Goal: Task Accomplishment & Management: Complete application form

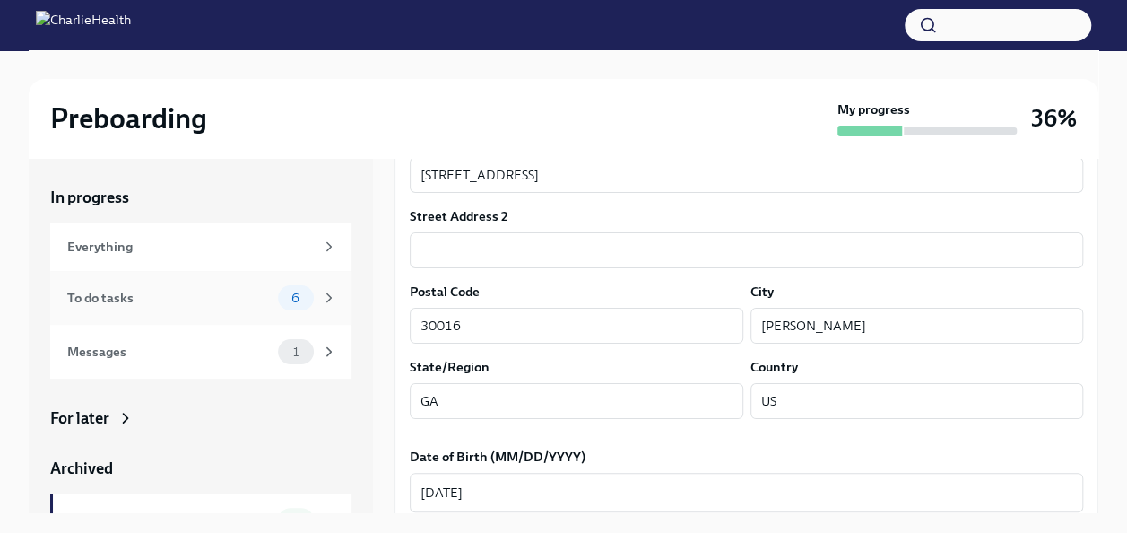
click at [154, 302] on div "To do tasks" at bounding box center [169, 298] width 204 height 20
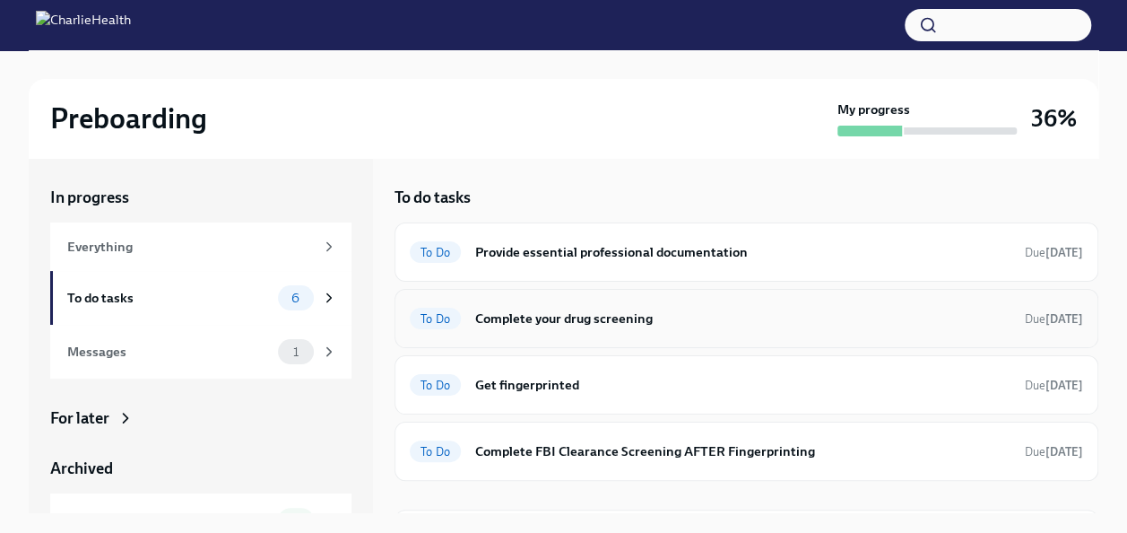
click at [569, 309] on h6 "Complete your drug screening" at bounding box center [742, 319] width 535 height 20
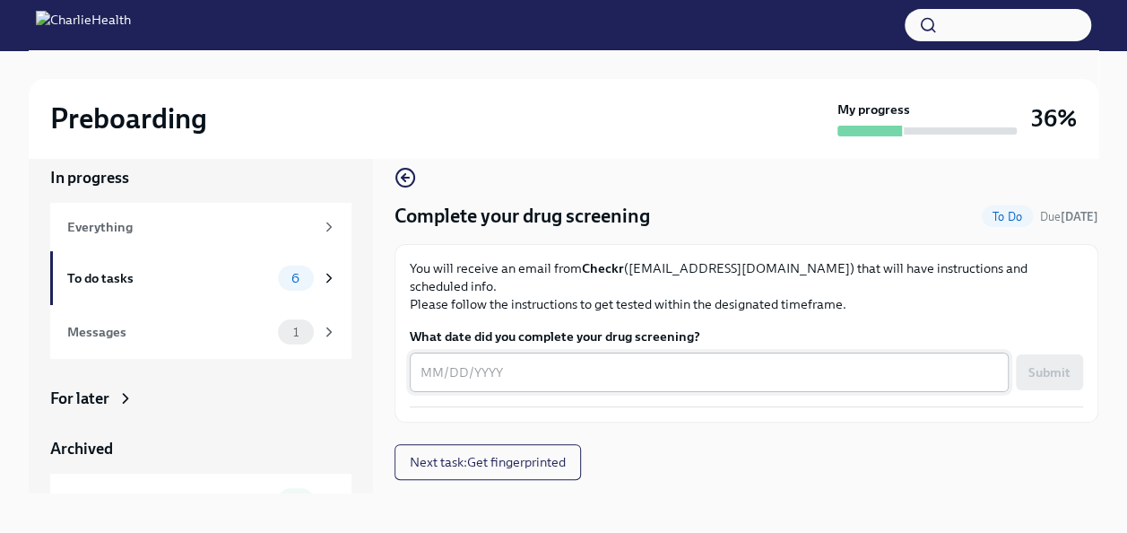
scroll to position [30, 0]
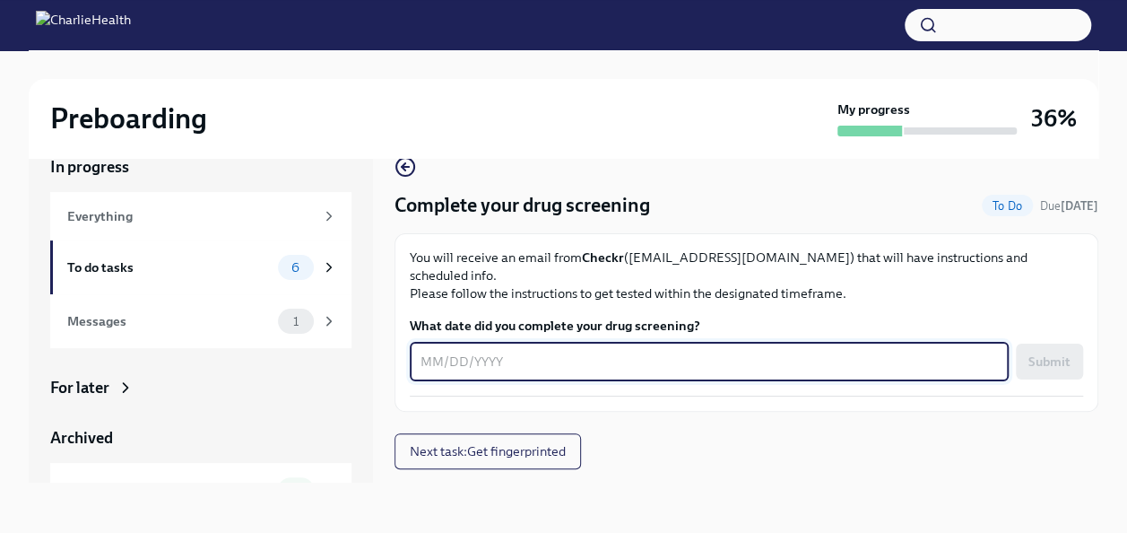
click at [430, 351] on textarea "What date did you complete your drug screening?" at bounding box center [710, 362] width 578 height 22
type textarea "[DATE]"
click at [1035, 352] on span "Submit" at bounding box center [1050, 361] width 42 height 18
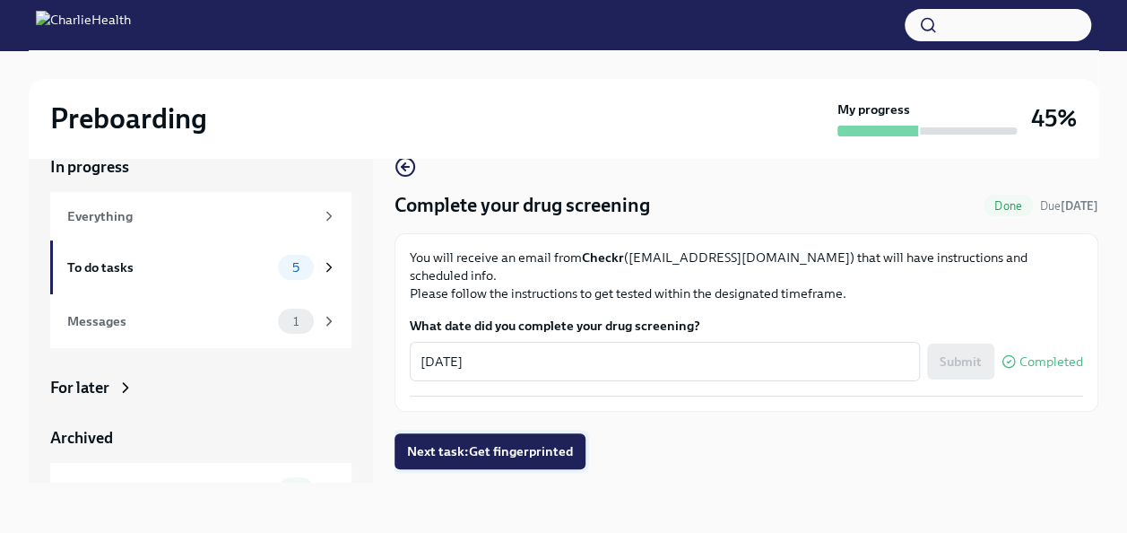
click at [495, 442] on span "Next task : Get fingerprinted" at bounding box center [490, 451] width 166 height 18
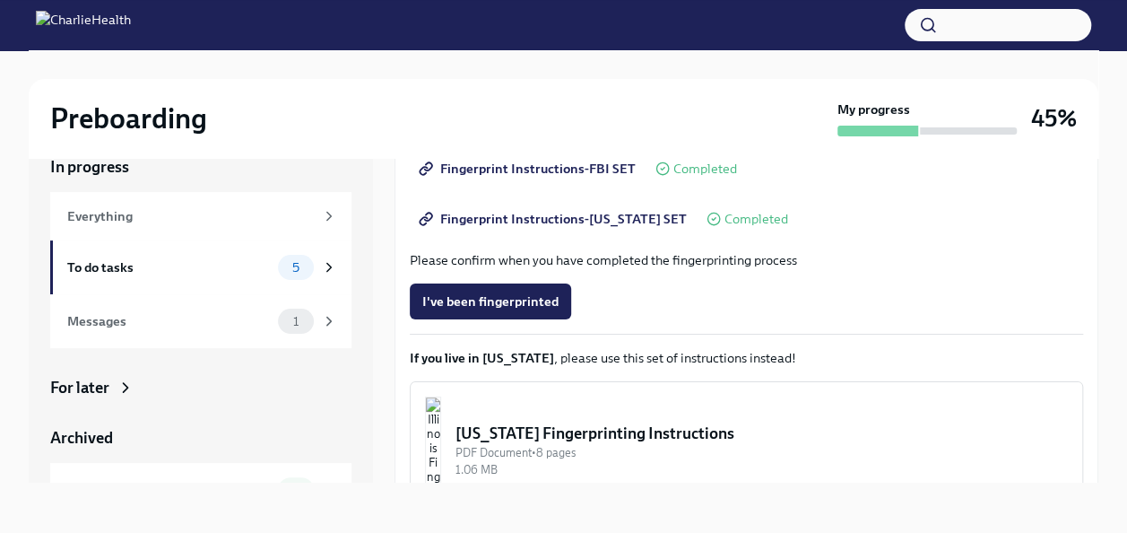
scroll to position [359, 0]
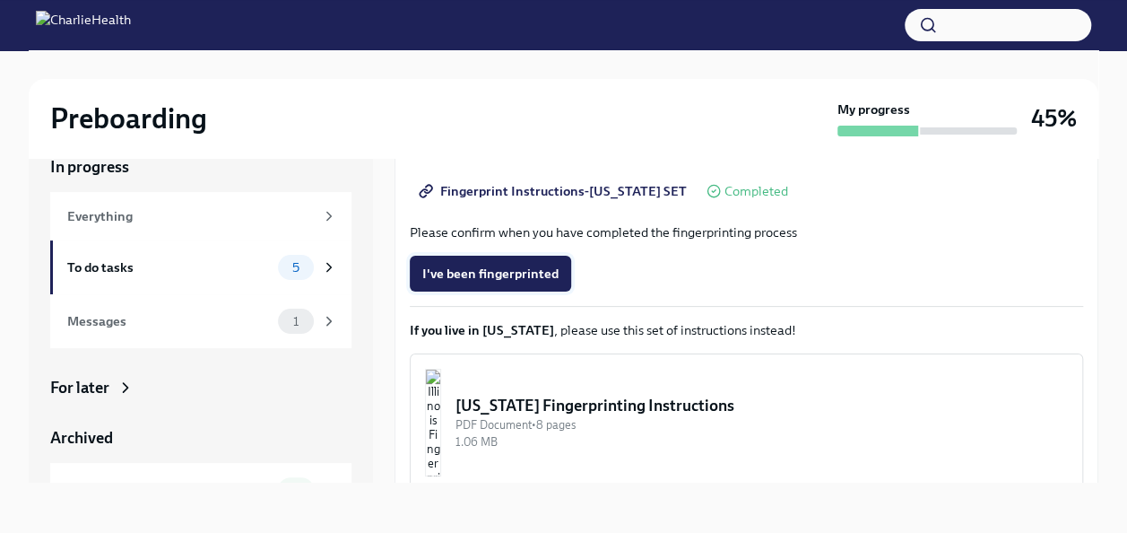
click at [504, 264] on button "I've been fingerprinted" at bounding box center [490, 274] width 161 height 36
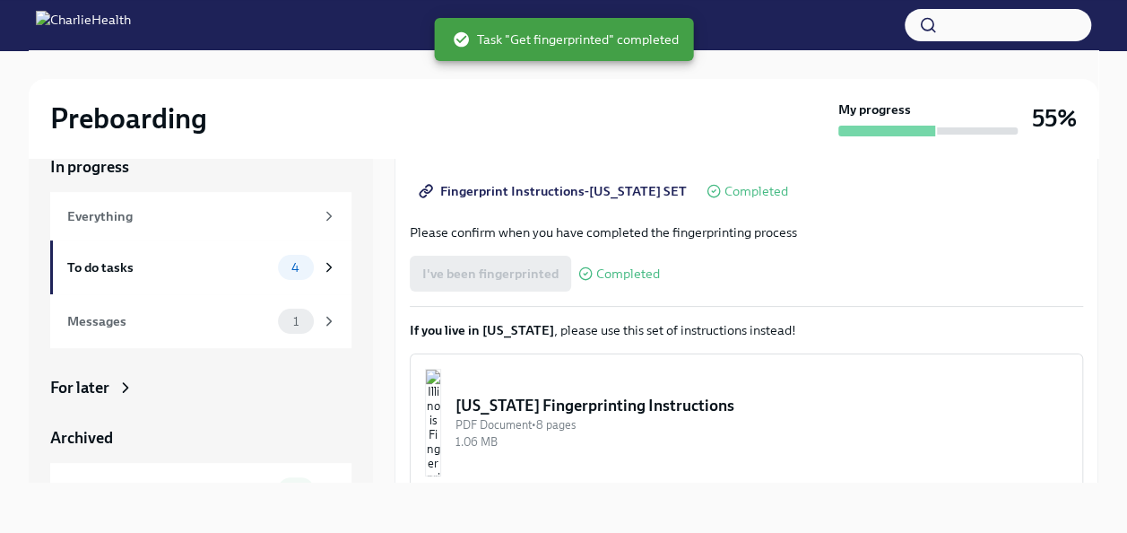
scroll to position [439, 0]
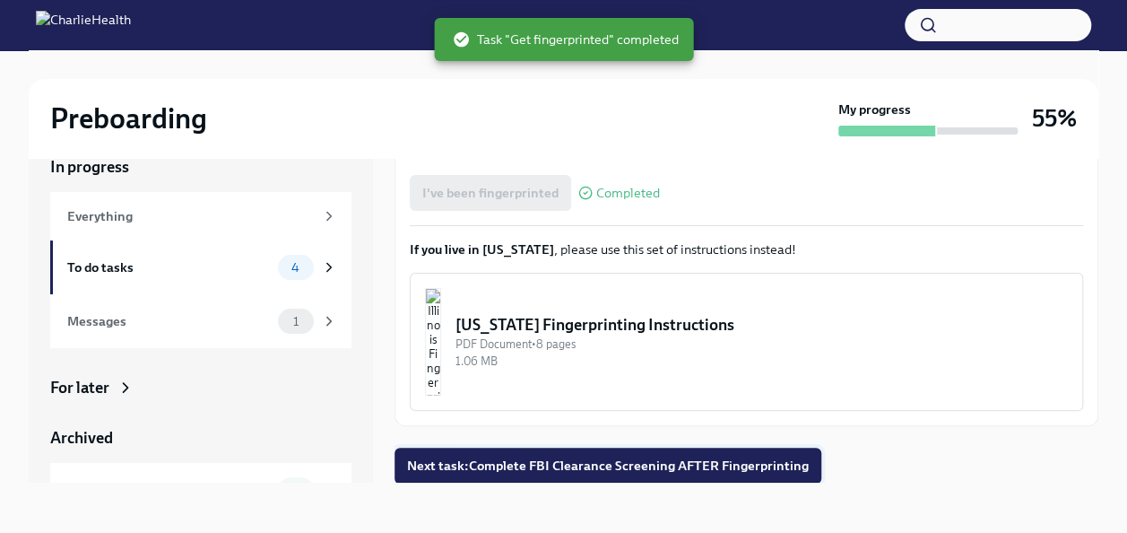
click at [607, 454] on button "Next task : Complete FBI Clearance Screening AFTER Fingerprinting" at bounding box center [608, 466] width 427 height 36
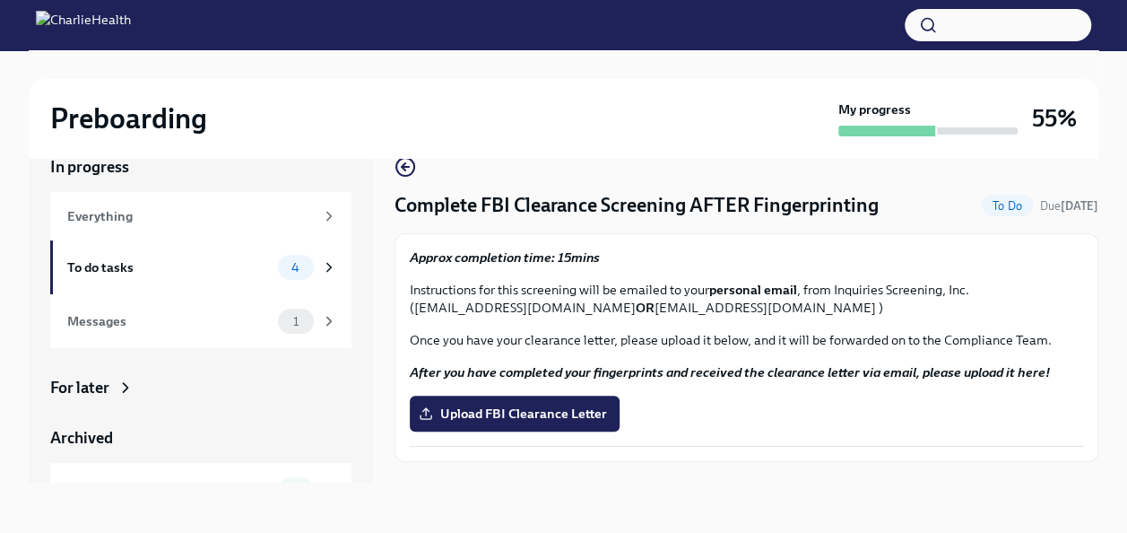
click at [5, 353] on div "Preboarding My progress 55% In progress Everything To do tasks 4 Messages 1 For…" at bounding box center [563, 276] width 1127 height 513
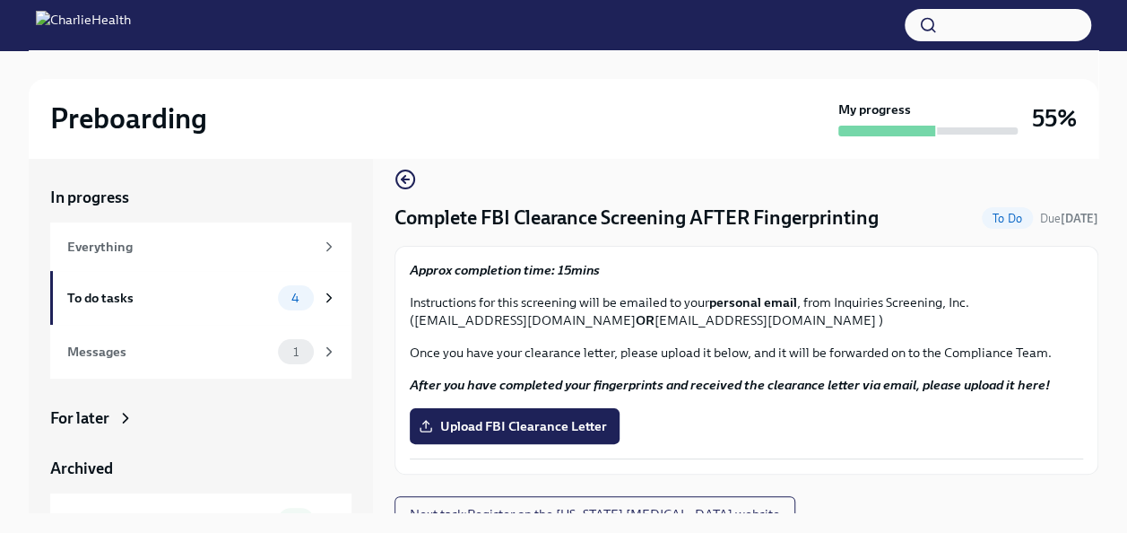
scroll to position [36, 0]
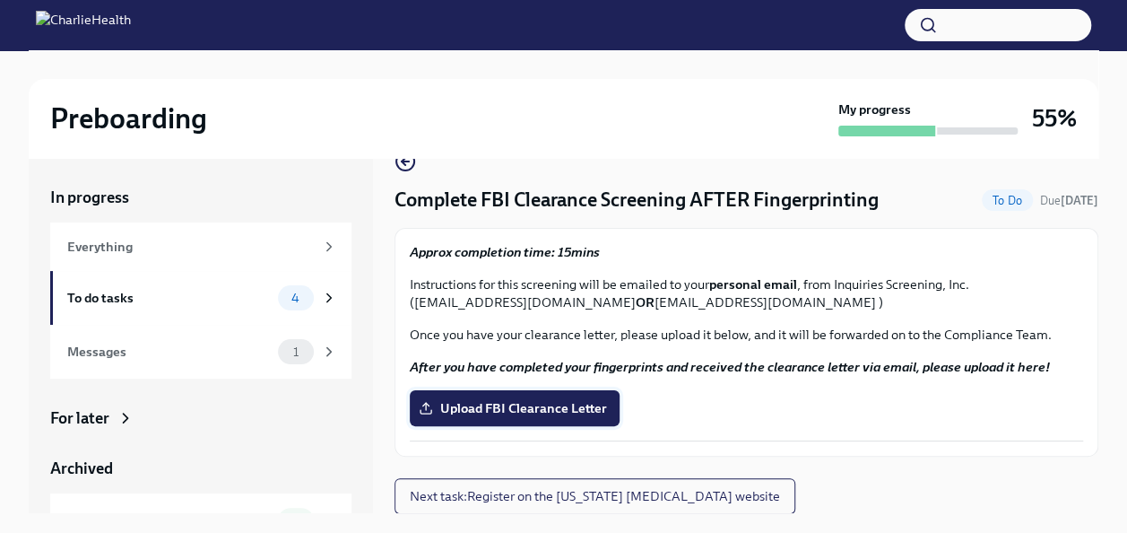
click at [509, 409] on span "Upload FBI Clearance Letter" at bounding box center [514, 408] width 185 height 18
click at [0, 0] on input "Upload FBI Clearance Letter" at bounding box center [0, 0] width 0 height 0
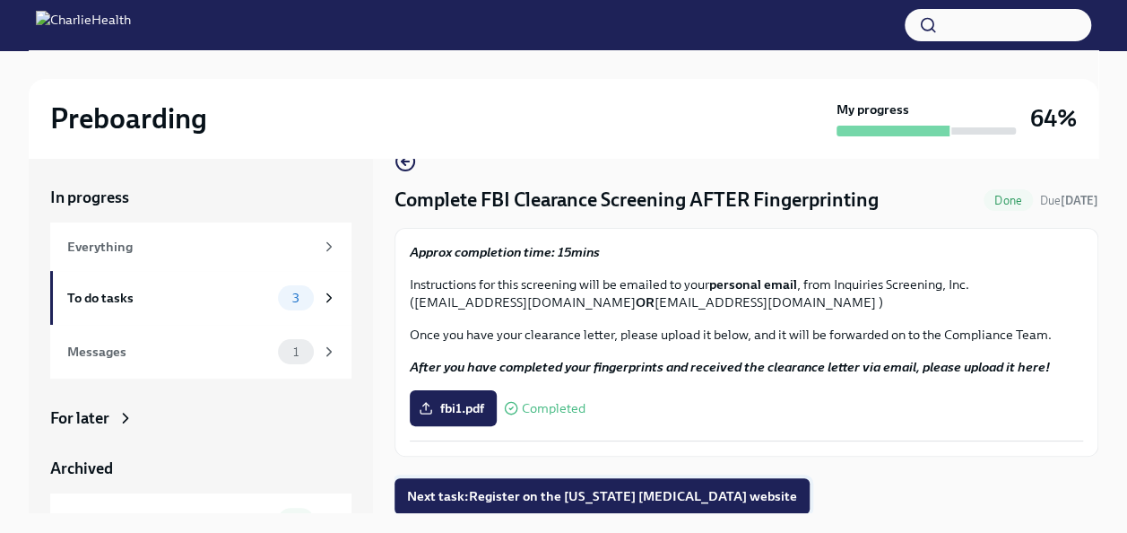
click at [622, 483] on button "Next task : Register on the [US_STATE] [MEDICAL_DATA] website" at bounding box center [602, 496] width 415 height 36
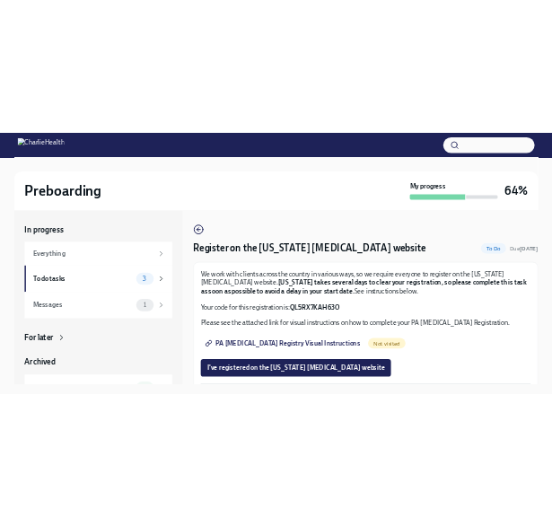
scroll to position [14, 0]
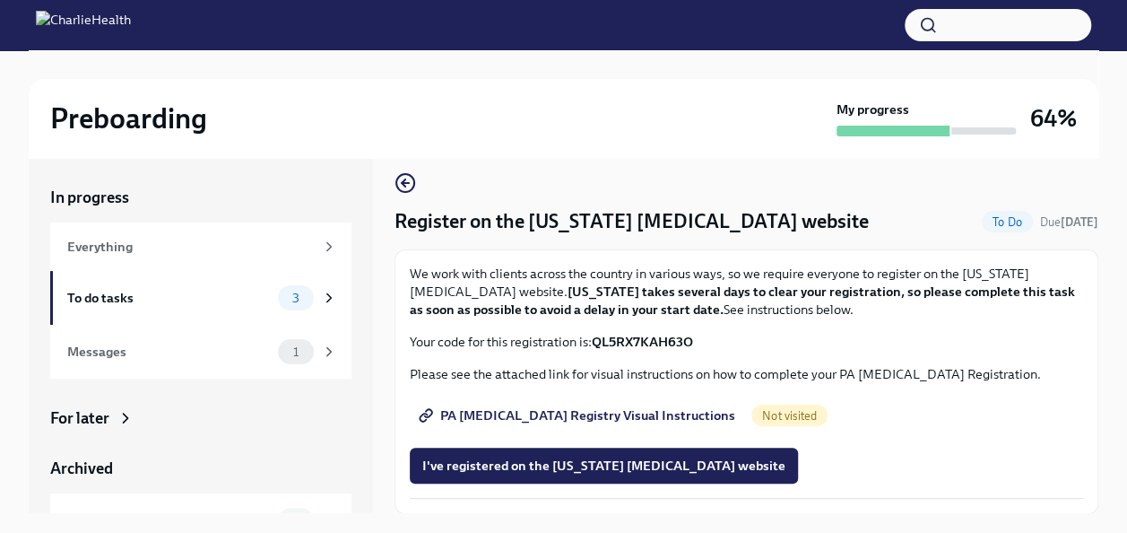
click at [580, 468] on span "I've registered on the [US_STATE] [MEDICAL_DATA] website" at bounding box center [603, 465] width 363 height 18
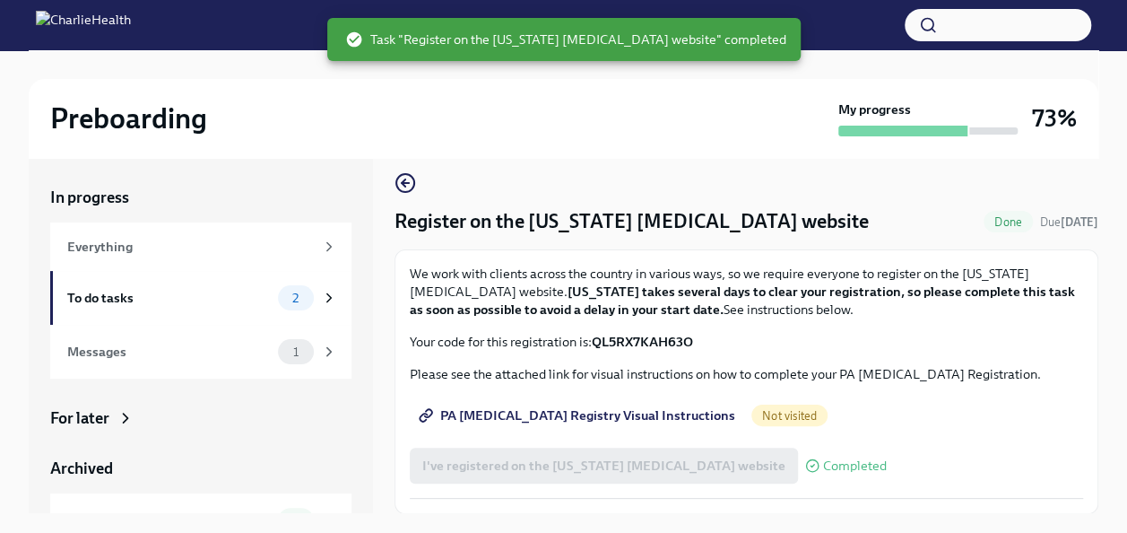
click at [561, 407] on span "PA [MEDICAL_DATA] Registry Visual Instructions" at bounding box center [578, 415] width 313 height 18
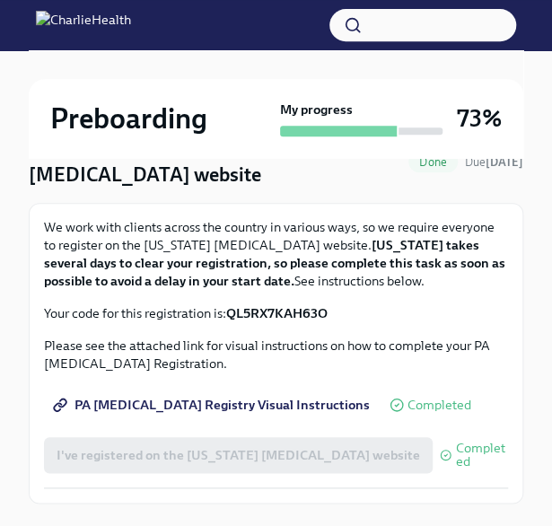
scroll to position [221, 0]
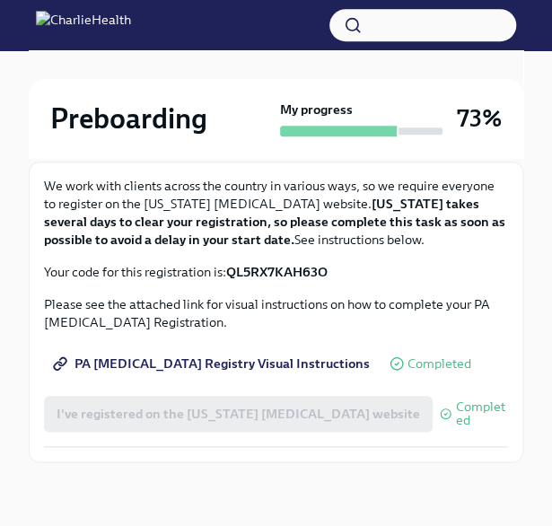
click at [276, 264] on strong "QL5RX7KAH63O" at bounding box center [276, 272] width 101 height 16
click at [275, 265] on strong "QL5RX7KAH63O" at bounding box center [276, 272] width 101 height 16
copy strong "QL5RX7KAH63O"
